Goal: Navigation & Orientation: Go to known website

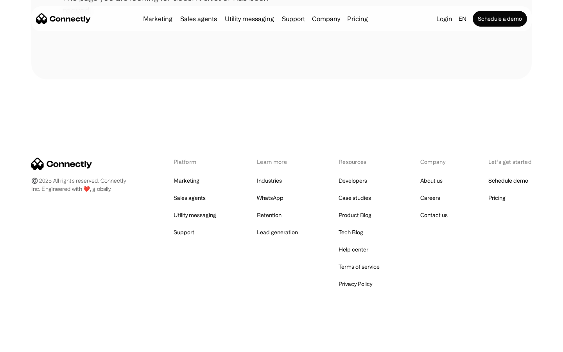
scroll to position [143, 0]
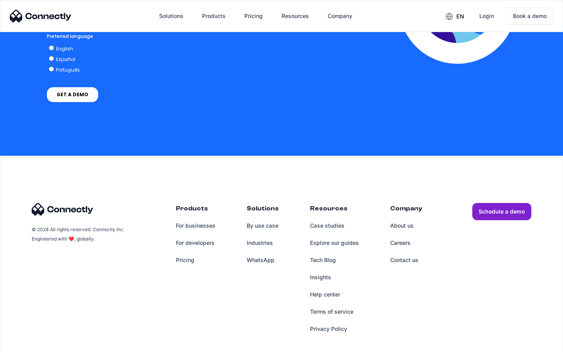
scroll to position [1591, 0]
